Goal: Task Accomplishment & Management: Manage account settings

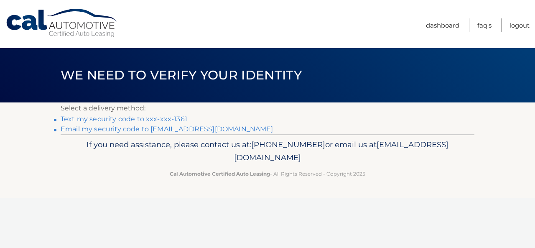
click at [87, 119] on link "Text my security code to xxx-xxx-1361" at bounding box center [124, 119] width 127 height 8
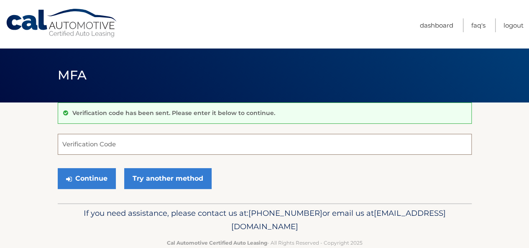
click at [94, 150] on input "Verification Code" at bounding box center [265, 144] width 414 height 21
type input "314075"
click at [58, 168] on button "Continue" at bounding box center [87, 178] width 58 height 21
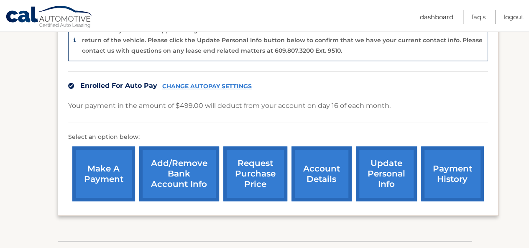
scroll to position [245, 0]
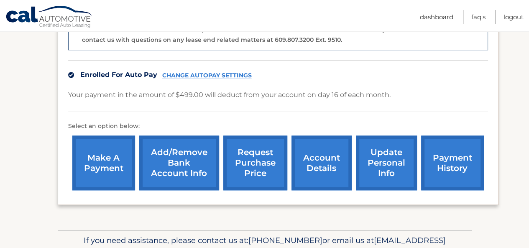
click at [314, 150] on link "account details" at bounding box center [321, 162] width 60 height 55
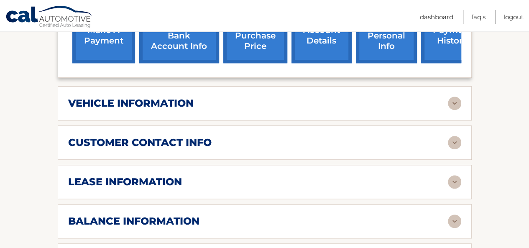
scroll to position [334, 0]
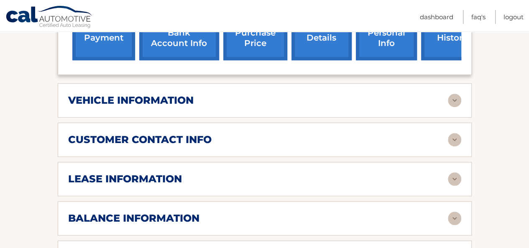
click at [453, 172] on img at bounding box center [454, 178] width 13 height 13
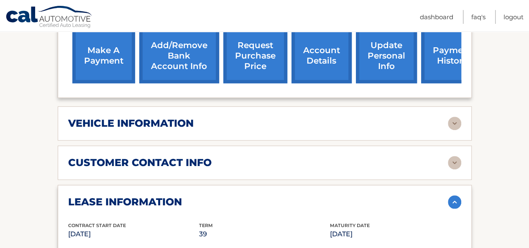
scroll to position [309, 0]
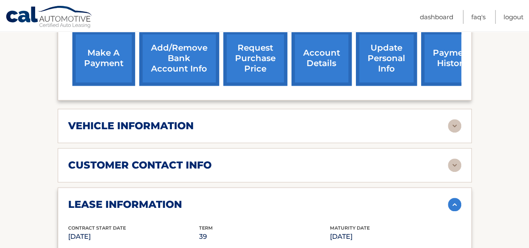
click at [454, 119] on img at bounding box center [454, 125] width 13 height 13
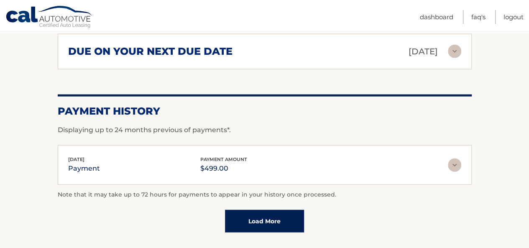
scroll to position [903, 0]
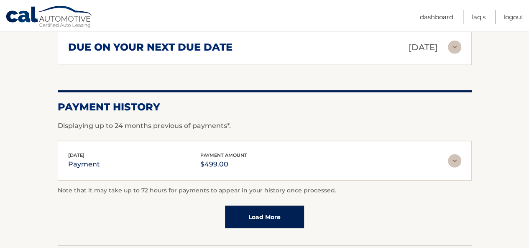
click at [456, 154] on img at bounding box center [454, 160] width 13 height 13
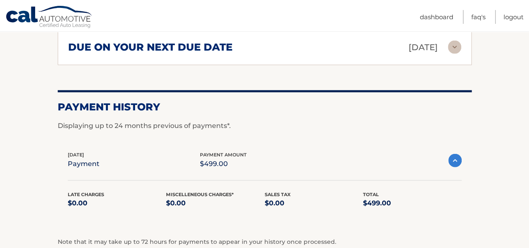
click at [456, 154] on img at bounding box center [454, 160] width 13 height 13
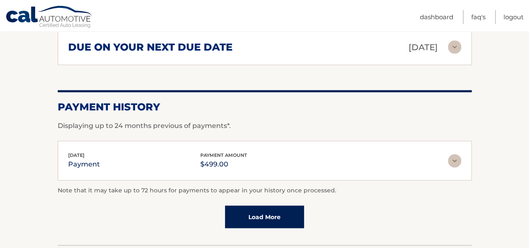
click at [263, 206] on link "Load More" at bounding box center [264, 217] width 79 height 23
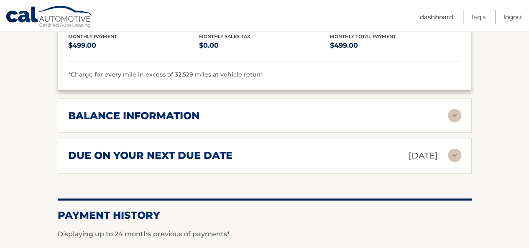
scroll to position [803, 0]
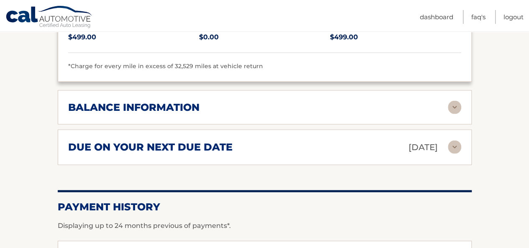
click at [452, 101] on img at bounding box center [454, 107] width 13 height 13
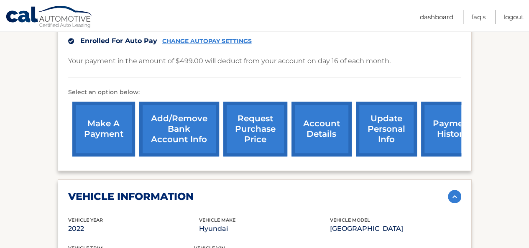
scroll to position [251, 0]
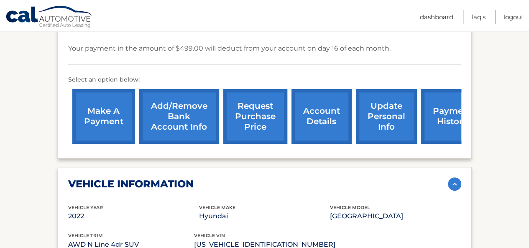
click at [191, 115] on link "Add/Remove bank account info" at bounding box center [179, 116] width 80 height 55
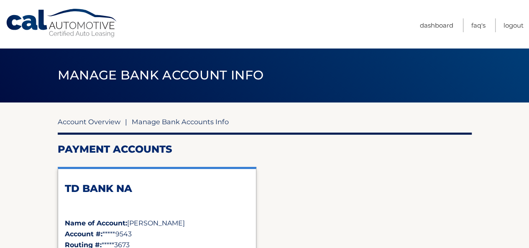
click at [96, 122] on link "Account Overview" at bounding box center [89, 121] width 63 height 8
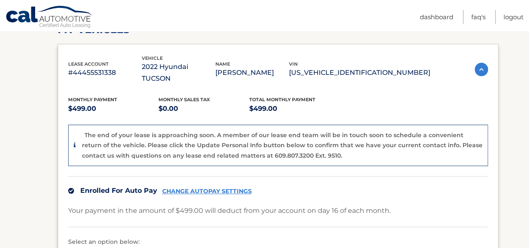
scroll to position [130, 0]
